Goal: Task Accomplishment & Management: Manage account settings

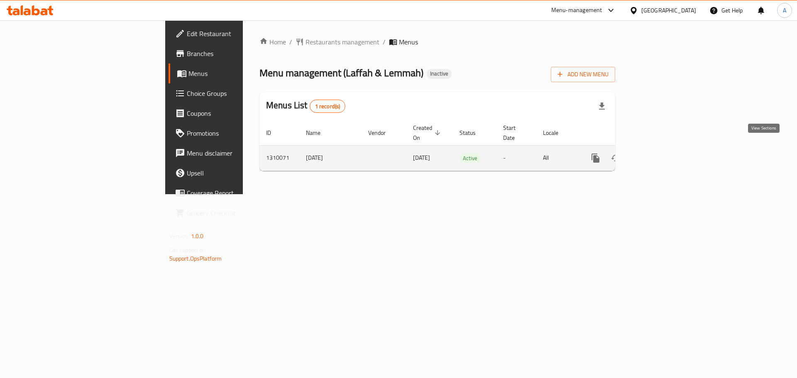
click at [665, 148] on link "enhanced table" at bounding box center [655, 158] width 20 height 20
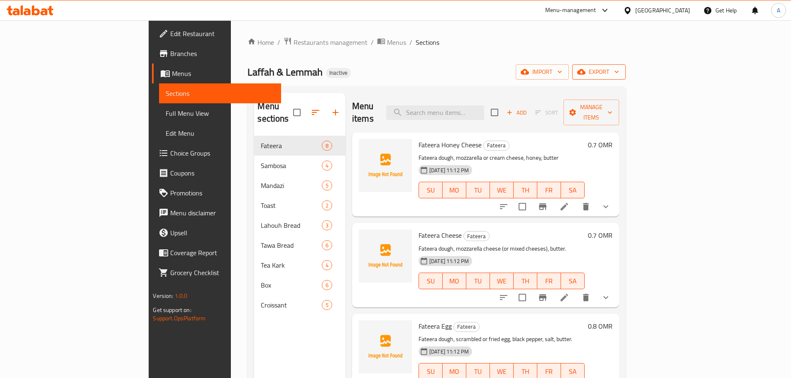
click at [625, 79] on button "export" at bounding box center [599, 71] width 54 height 15
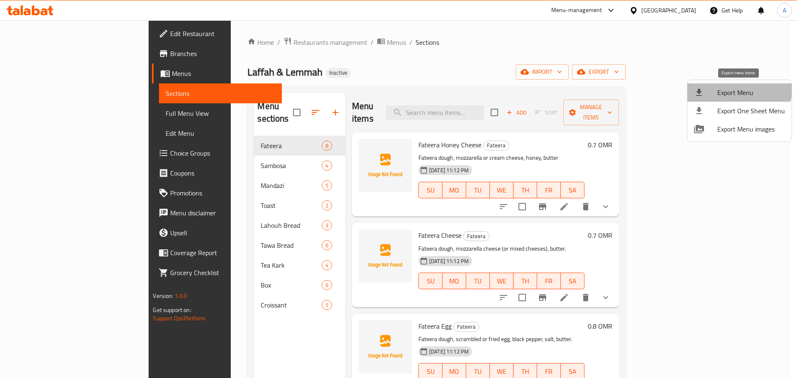
click at [738, 88] on span "Export Menu" at bounding box center [751, 93] width 68 height 10
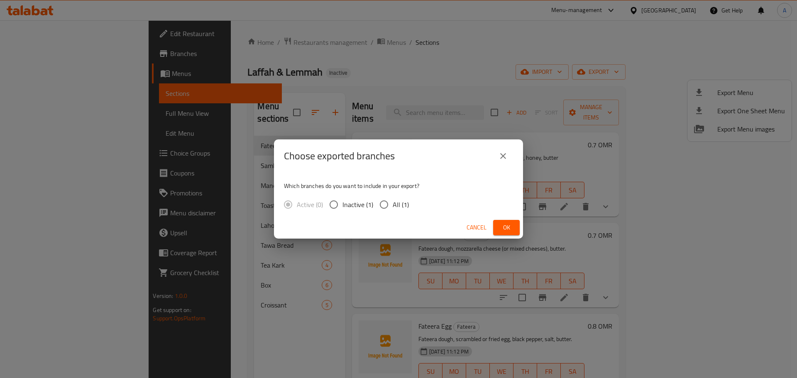
click at [396, 206] on span "All (1)" at bounding box center [401, 205] width 16 height 10
click at [393, 206] on input "All (1)" at bounding box center [383, 204] width 17 height 17
radio input "true"
drag, startPoint x: 504, startPoint y: 228, endPoint x: 443, endPoint y: 6, distance: 229.8
click at [504, 228] on span "Ok" at bounding box center [506, 227] width 13 height 10
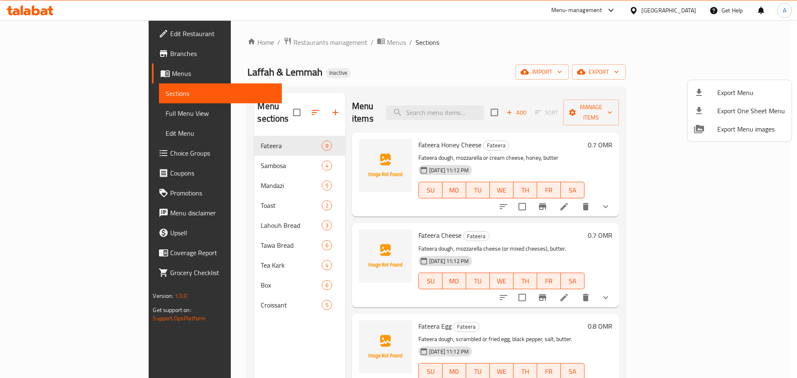
click at [493, 107] on div at bounding box center [398, 189] width 797 height 378
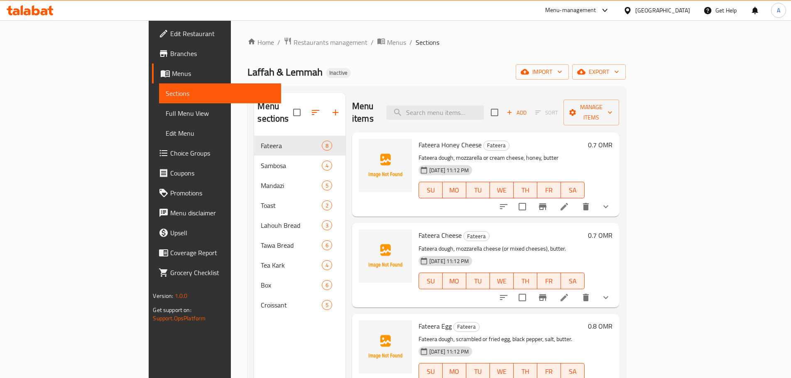
click at [484, 107] on input "search" at bounding box center [435, 112] width 98 height 15
paste input "Fateera Honey Cheese"
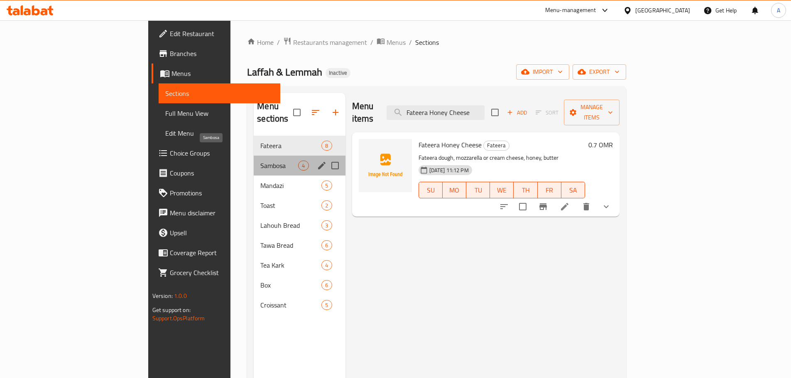
click at [260, 161] on span "Sambosa" at bounding box center [279, 166] width 38 height 10
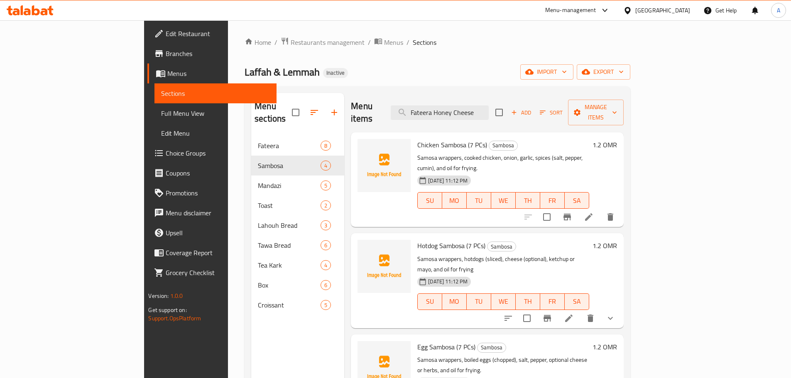
click at [491, 97] on div "Menu items Fateera Honey Cheese Add Sort Manage items" at bounding box center [487, 112] width 272 height 39
click at [489, 105] on input "Fateera Honey Cheese" at bounding box center [440, 112] width 98 height 15
paste input "Bait Toast"
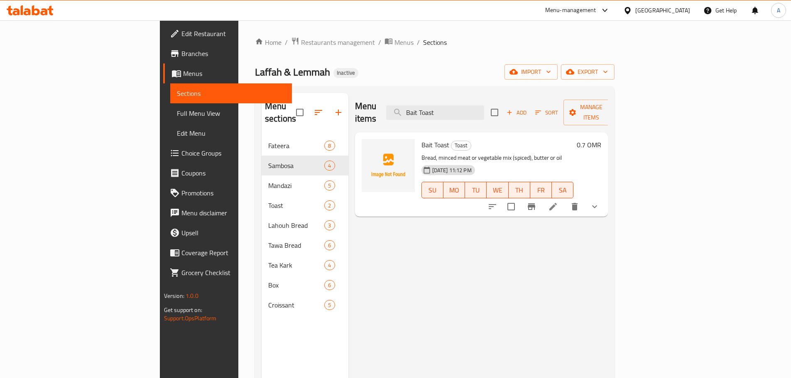
type input "Bait Toast"
